Goal: Check status: Check status

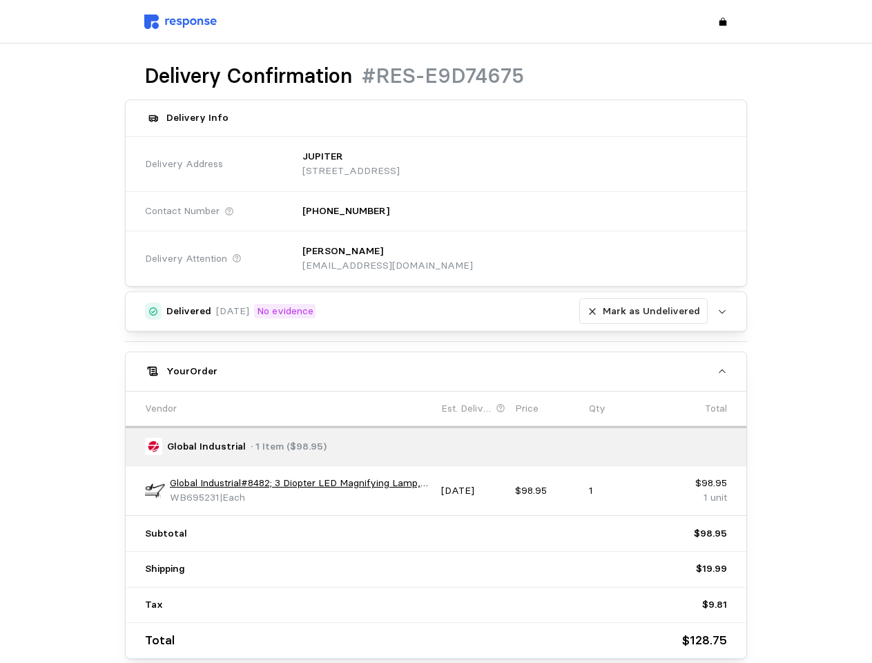
click at [436, 332] on div "Delivered [DATE] No evidence [PERSON_NAME] as Undelivered Upload [PERSON_NAME] …" at bounding box center [436, 474] width 623 height 367
click at [400, 164] on p "[STREET_ADDRESS]" at bounding box center [351, 171] width 97 height 15
click at [510, 258] on div "[PERSON_NAME] [EMAIL_ADDRESS][DOMAIN_NAME]" at bounding box center [510, 258] width 434 height 49
click at [437, 312] on div "Delivered [DATE] No evidence [PERSON_NAME] as Undelivered" at bounding box center [437, 311] width 542 height 26
click at [647, 312] on p "Mark as Undelivered" at bounding box center [651, 311] width 97 height 15
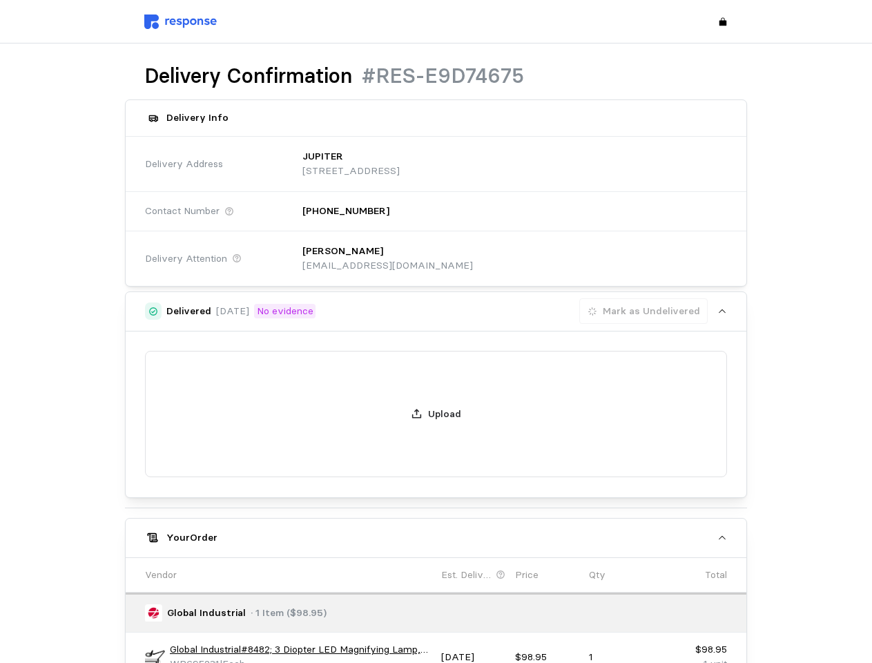
click at [437, 530] on div "Your Order" at bounding box center [437, 537] width 542 height 15
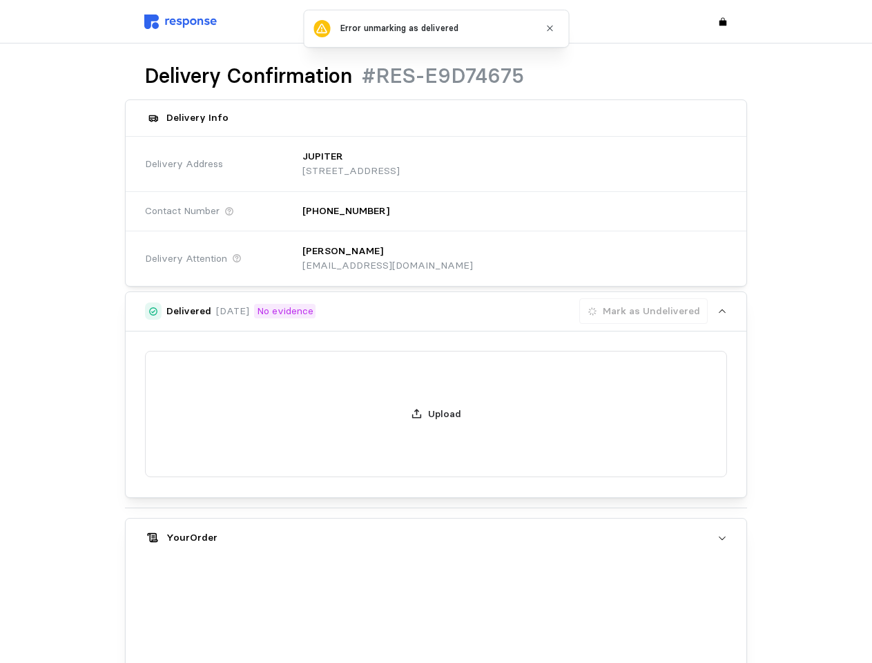
click at [155, 490] on div "Upload" at bounding box center [437, 415] width 622 height 166
click at [300, 484] on div "Upload" at bounding box center [437, 415] width 622 height 166
